Goal: Information Seeking & Learning: Learn about a topic

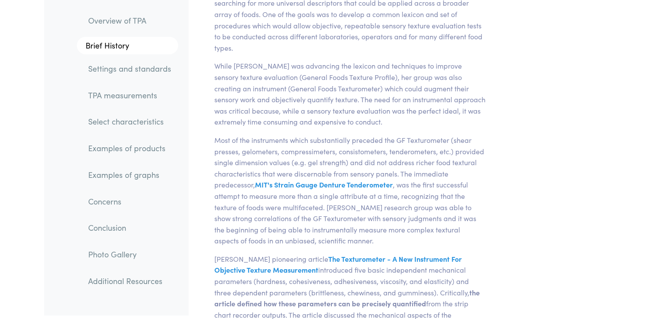
scroll to position [698, 0]
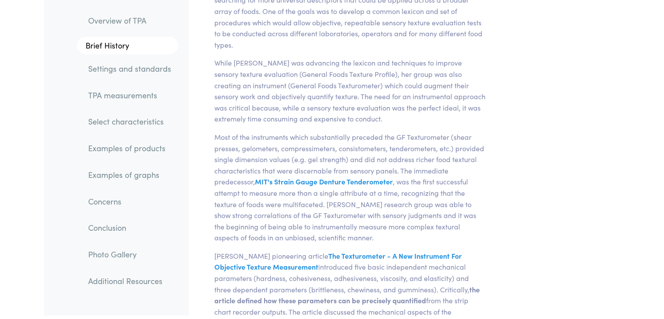
click at [113, 96] on link "TPA measurements" at bounding box center [129, 95] width 97 height 20
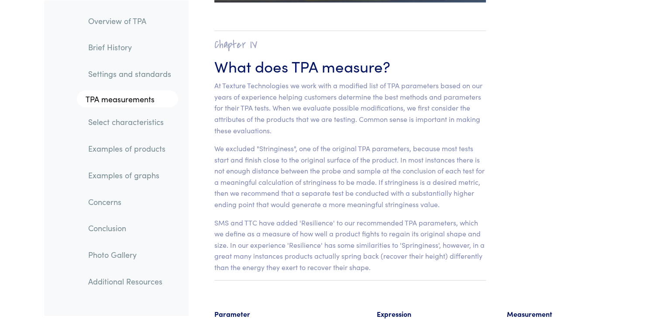
click at [122, 74] on link "Settings and standards" at bounding box center [129, 73] width 97 height 20
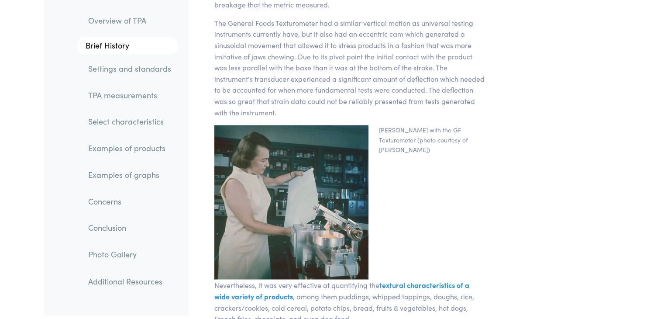
scroll to position [1396, 0]
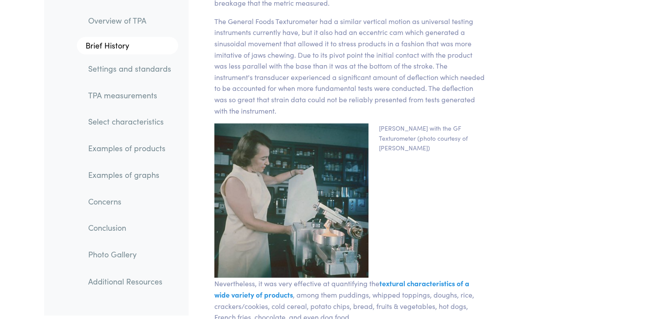
click at [123, 89] on link "TPA measurements" at bounding box center [129, 95] width 97 height 20
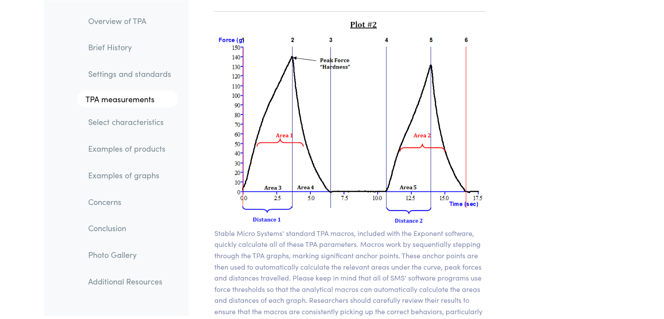
scroll to position [6299, 0]
click at [126, 152] on link "Examples of products" at bounding box center [129, 148] width 97 height 20
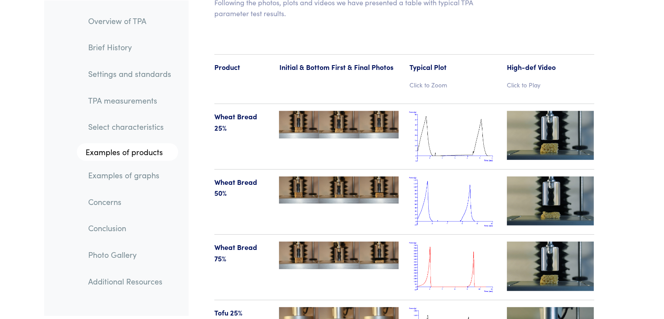
scroll to position [9045, 0]
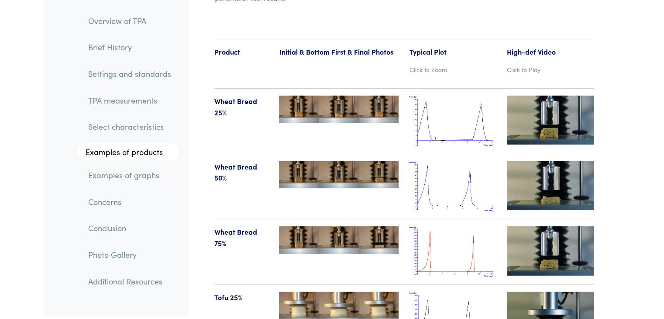
click at [528, 96] on img at bounding box center [550, 120] width 87 height 49
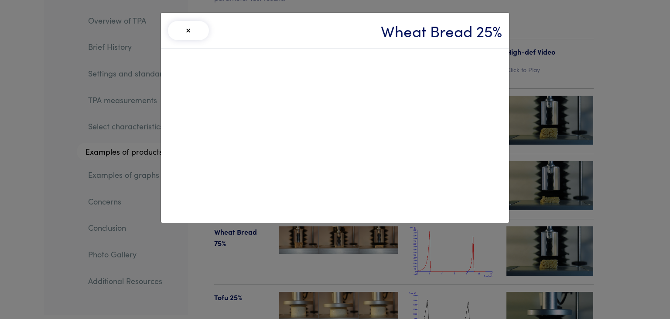
click at [177, 30] on button "×" at bounding box center [188, 30] width 41 height 19
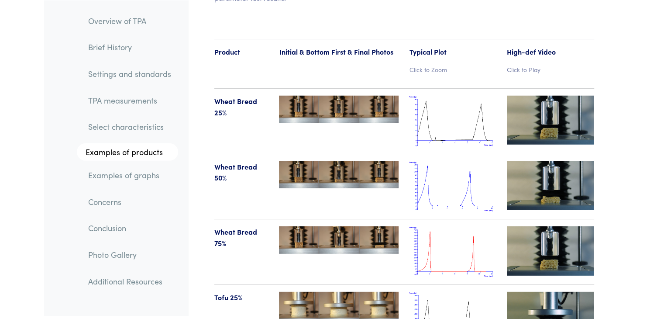
click at [541, 168] on img at bounding box center [550, 185] width 87 height 49
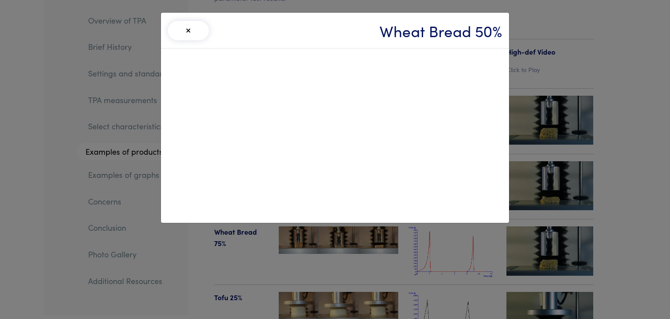
click at [201, 25] on button "×" at bounding box center [188, 30] width 41 height 19
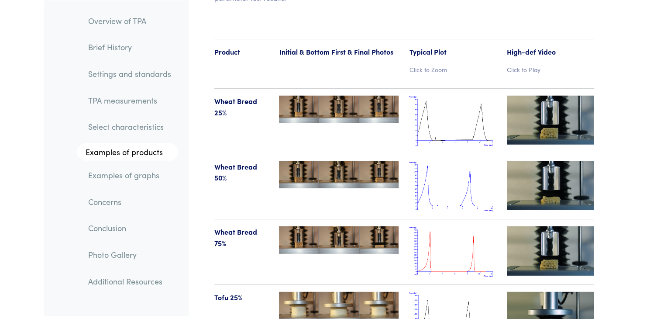
click at [556, 227] on img at bounding box center [550, 250] width 87 height 49
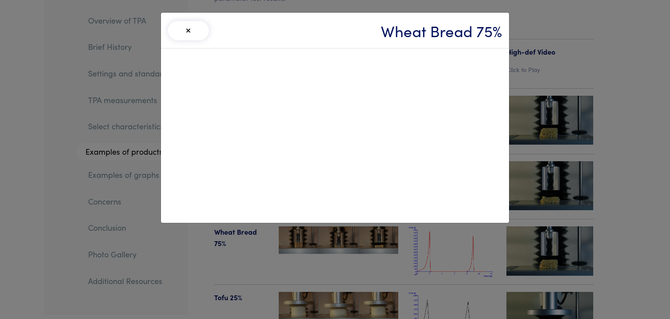
click at [199, 29] on button "×" at bounding box center [188, 30] width 41 height 19
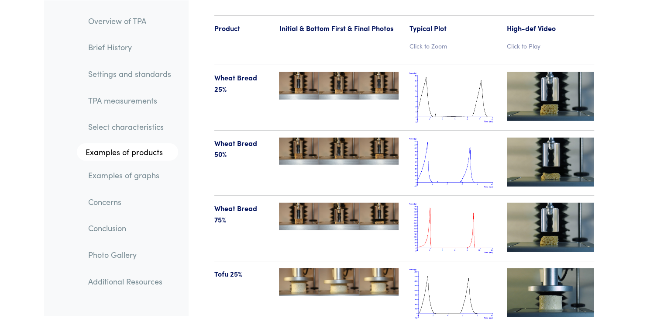
scroll to position [9088, 0]
